Goal: Navigation & Orientation: Find specific page/section

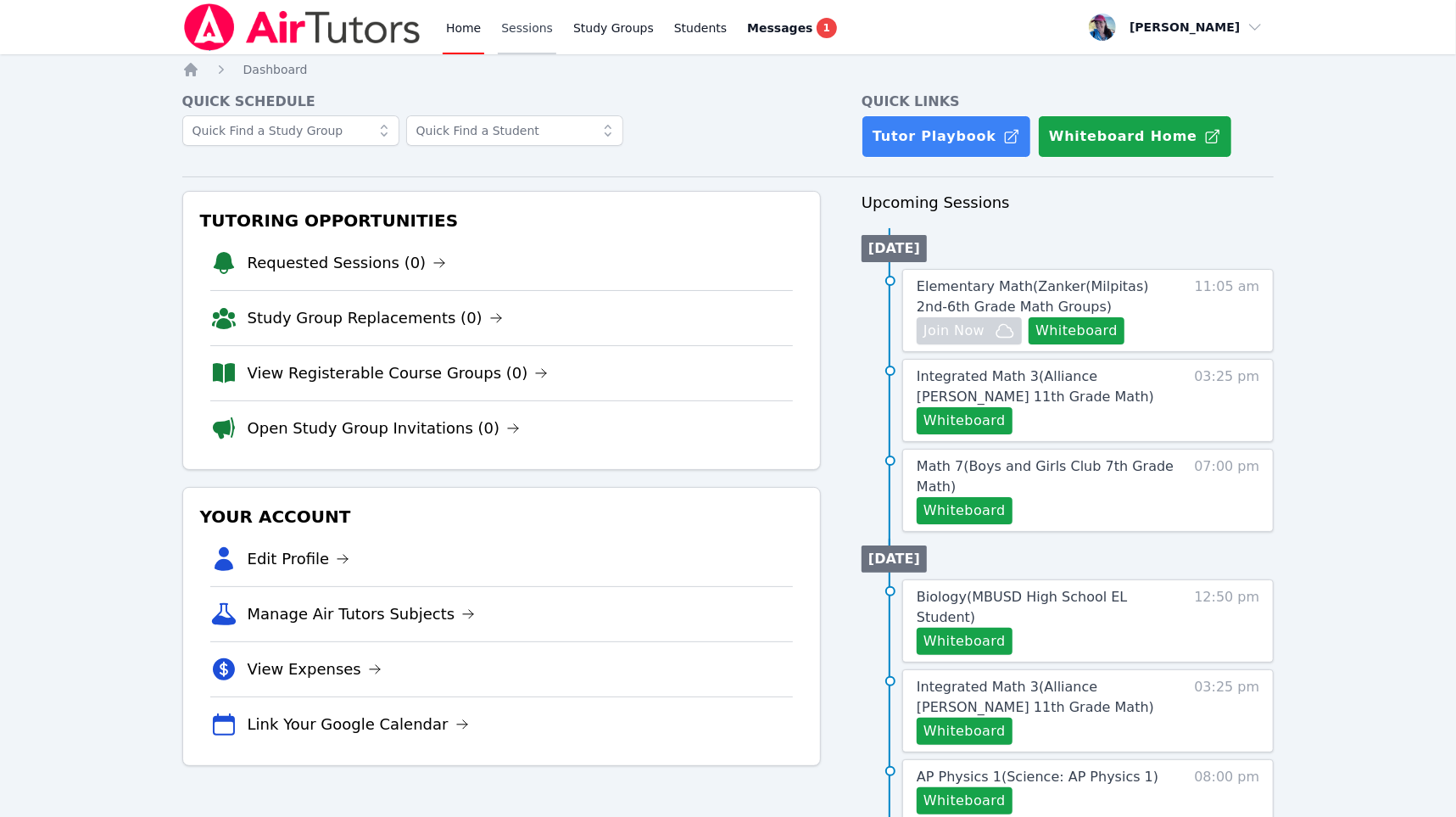
click at [505, 37] on link "Sessions" at bounding box center [527, 27] width 59 height 55
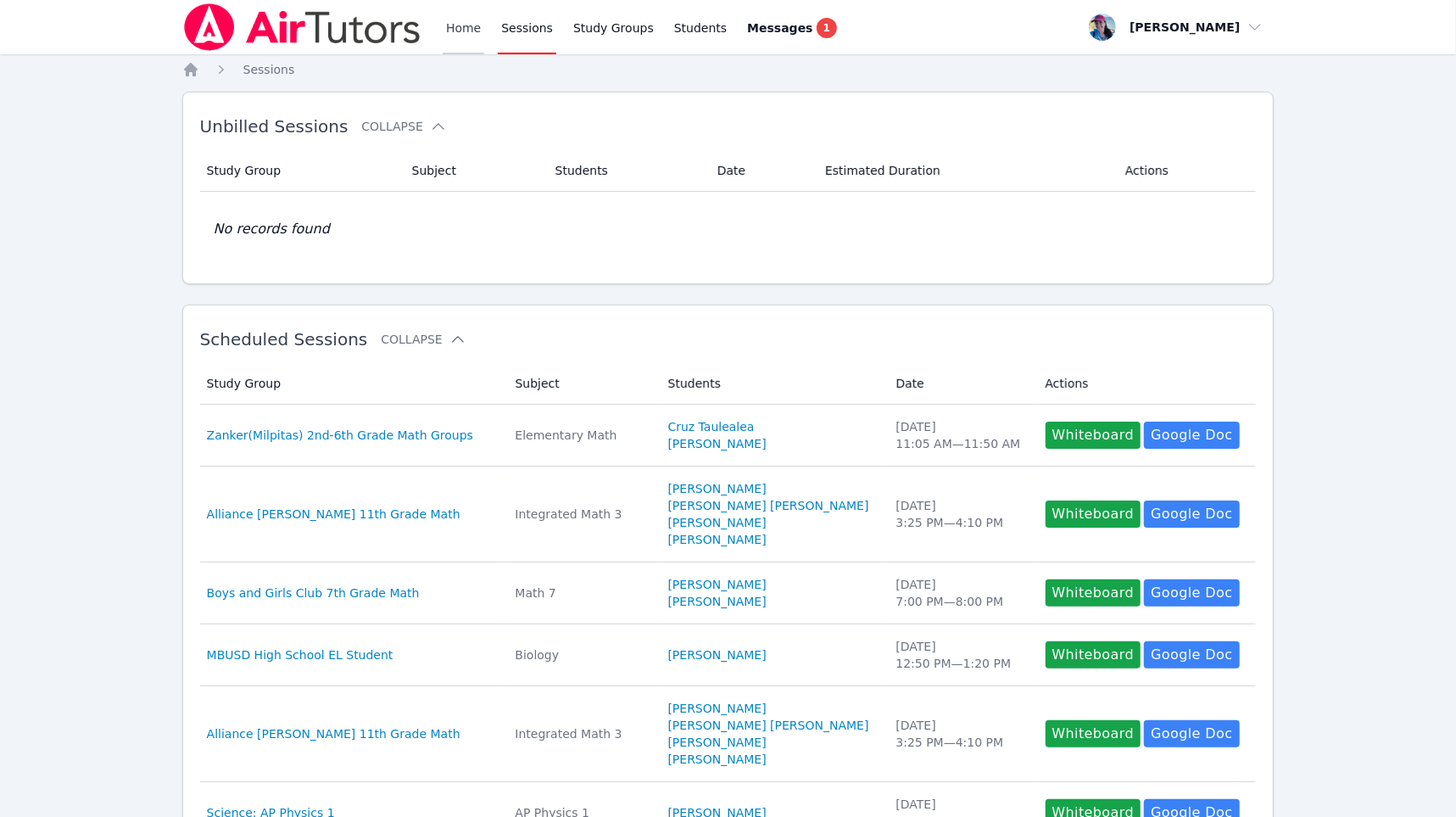
click at [464, 38] on link "Home" at bounding box center [463, 27] width 42 height 55
